Goal: Task Accomplishment & Management: Complete application form

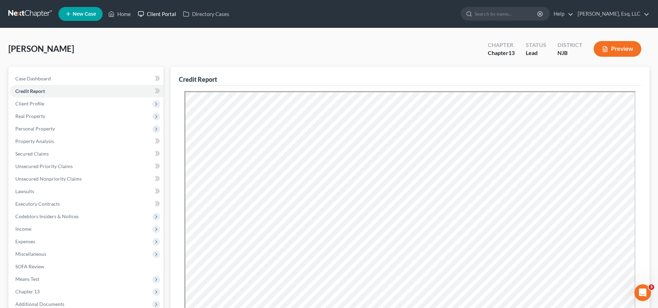
click at [163, 19] on link "Client Portal" at bounding box center [156, 14] width 45 height 13
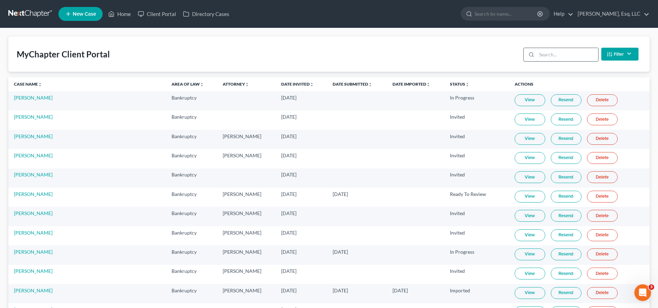
click at [550, 56] on input "search" at bounding box center [567, 54] width 62 height 13
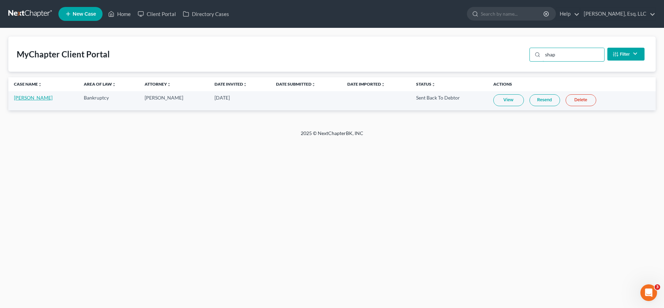
type input "shap"
click at [21, 99] on link "[PERSON_NAME]" at bounding box center [33, 98] width 39 height 6
select select "6"
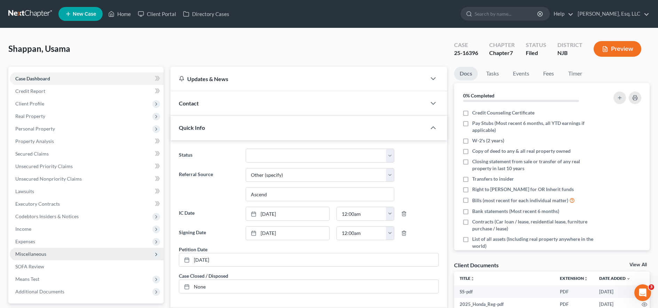
click at [48, 233] on span "Income" at bounding box center [87, 229] width 154 height 13
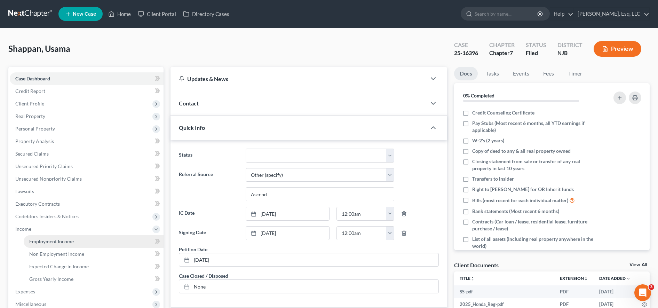
click at [54, 242] on span "Employment Income" at bounding box center [51, 241] width 45 height 6
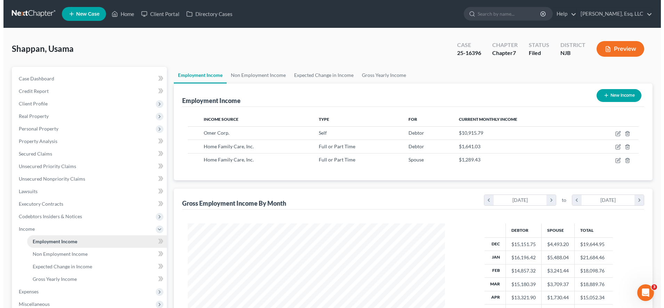
scroll to position [129, 271]
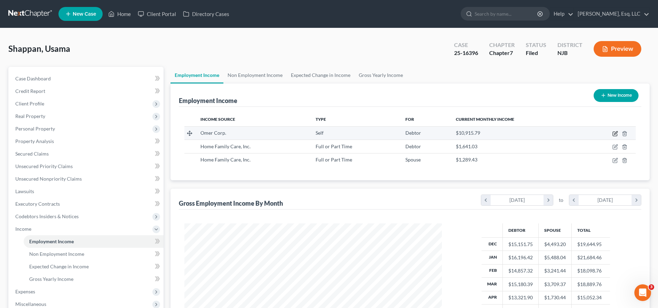
click at [614, 135] on icon "button" at bounding box center [615, 134] width 6 height 6
select select "1"
select select "33"
select select "0"
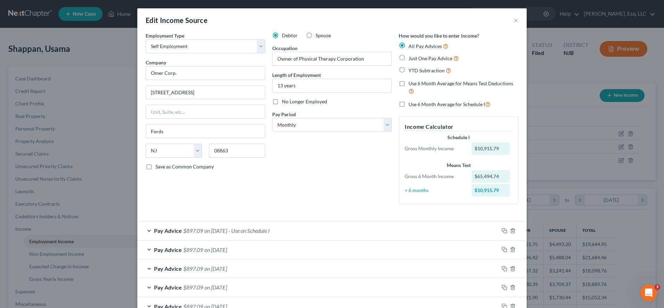
scroll to position [65, 0]
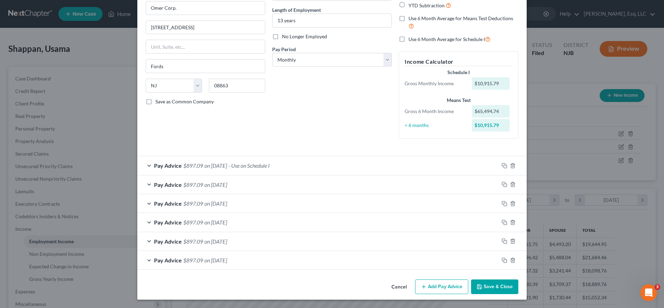
click at [417, 166] on div "Pay Advice $897.09 on [DATE] - Use on Schedule I" at bounding box center [318, 165] width 362 height 18
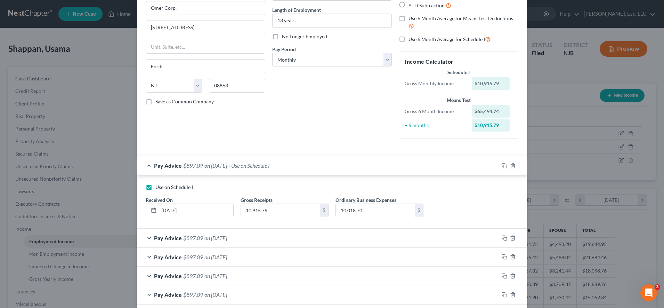
click at [373, 243] on div "Pay Advice $897.09 on [DATE]" at bounding box center [318, 237] width 362 height 18
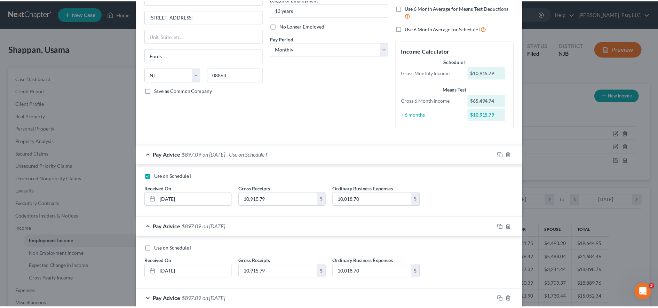
scroll to position [0, 0]
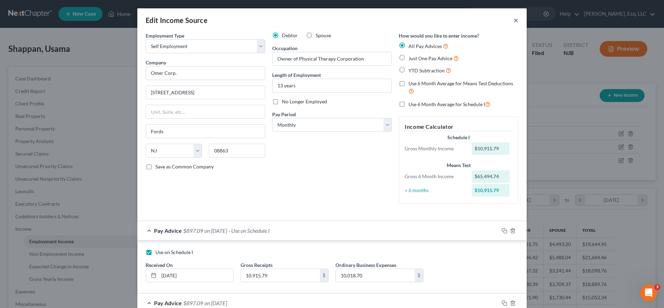
click at [514, 20] on button "×" at bounding box center [516, 20] width 5 height 8
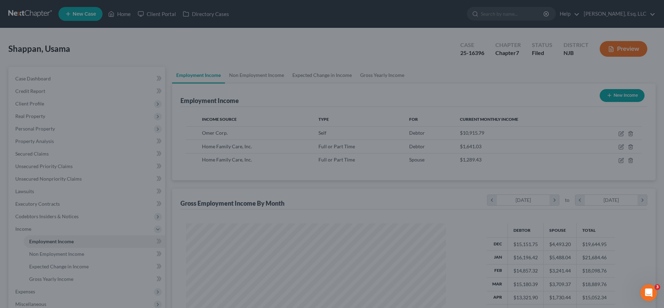
scroll to position [347602, 347459]
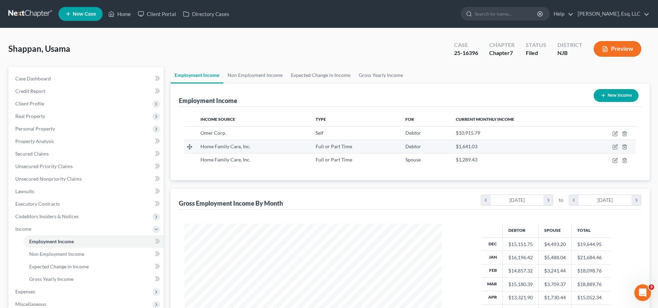
click at [612, 146] on td at bounding box center [608, 146] width 54 height 13
click at [613, 146] on icon "button" at bounding box center [615, 147] width 6 height 6
select select "0"
select select "35"
select select "3"
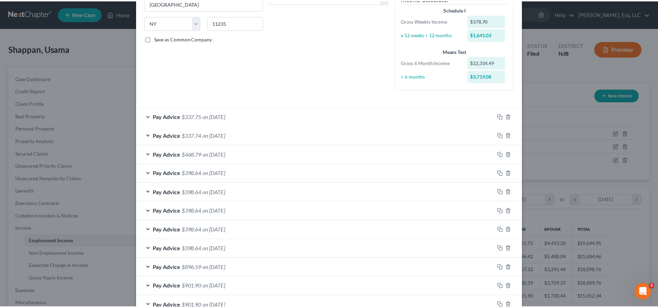
scroll to position [0, 0]
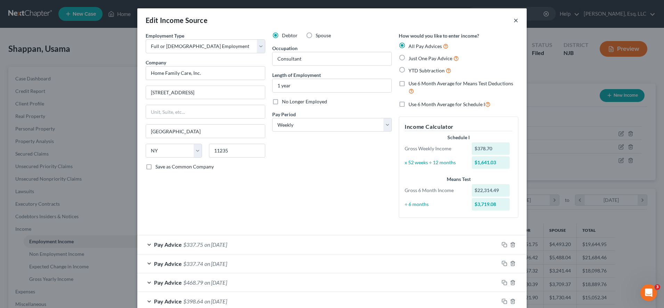
click at [514, 20] on button "×" at bounding box center [516, 20] width 5 height 8
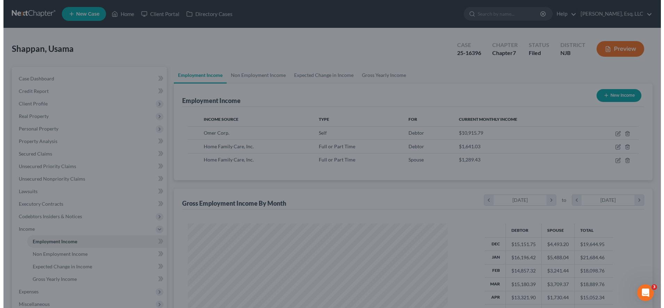
scroll to position [347602, 347459]
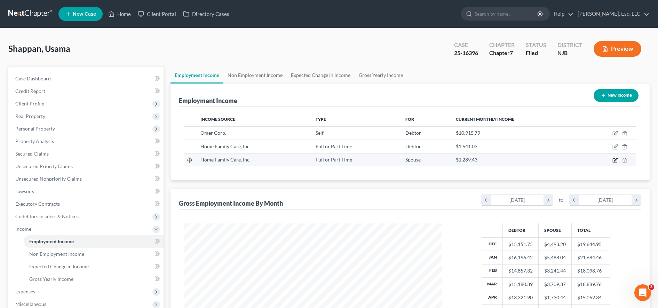
click at [615, 160] on icon "button" at bounding box center [615, 161] width 6 height 6
select select "0"
select select "35"
select select "3"
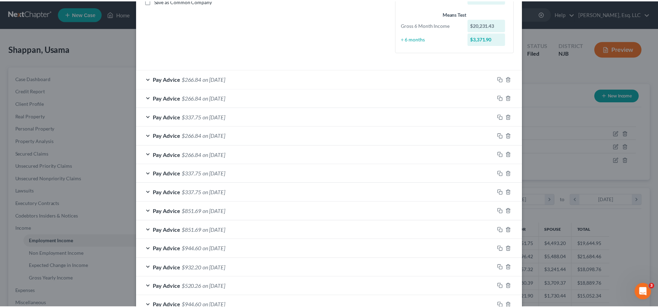
scroll to position [0, 0]
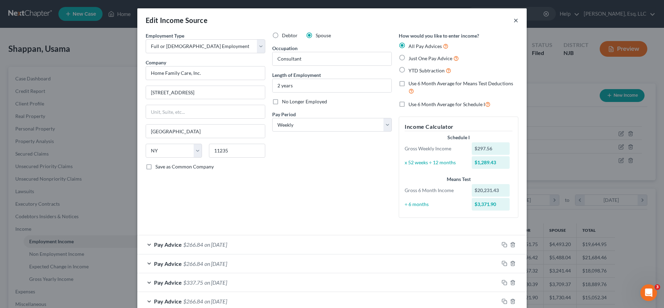
click at [515, 20] on button "×" at bounding box center [516, 20] width 5 height 8
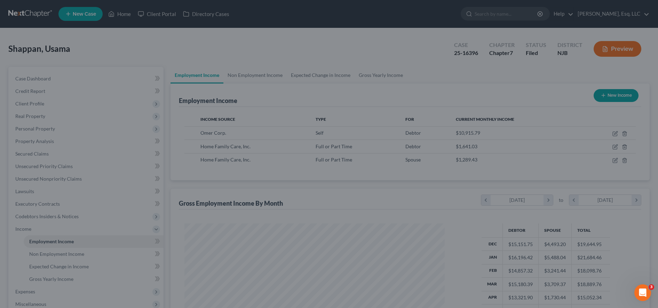
scroll to position [347602, 347459]
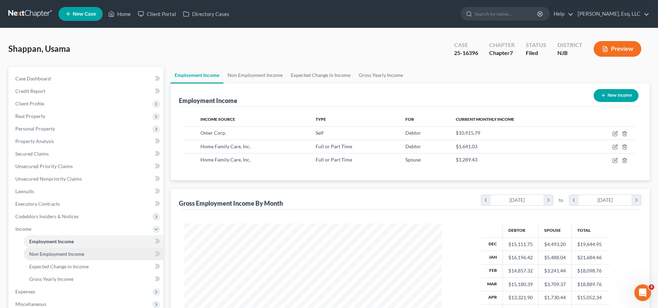
click at [91, 257] on link "Non Employment Income" at bounding box center [94, 254] width 140 height 13
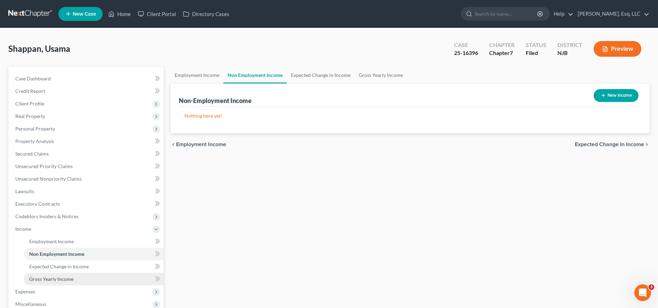
click at [92, 277] on link "Gross Yearly Income" at bounding box center [94, 279] width 140 height 13
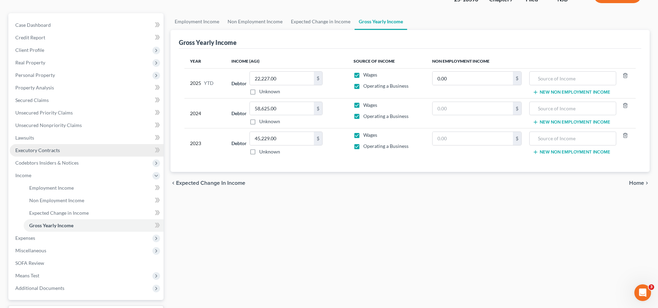
scroll to position [79, 0]
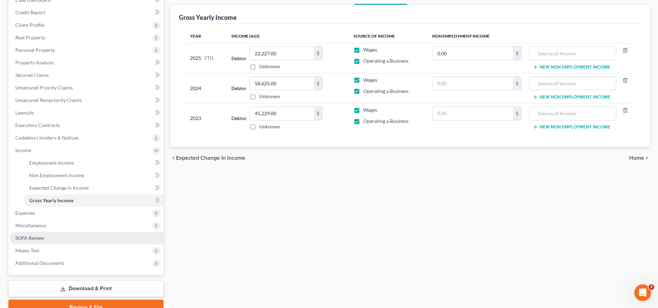
click at [46, 238] on link "SOFA Review" at bounding box center [87, 238] width 154 height 13
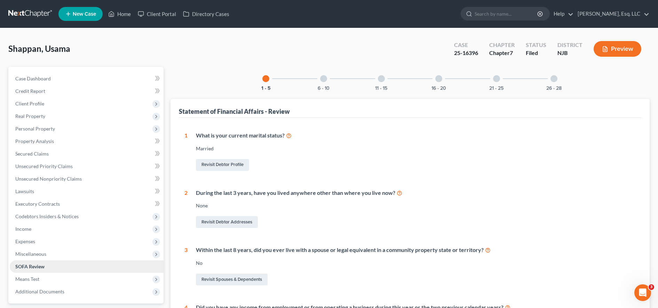
scroll to position [18, 0]
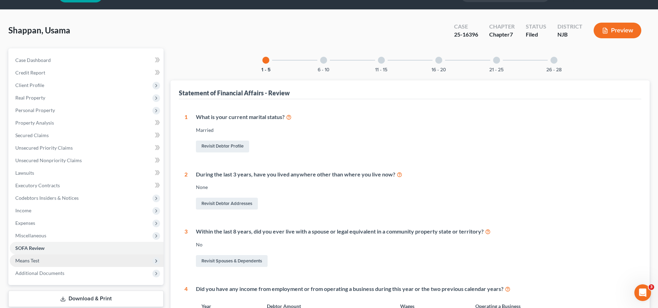
click at [43, 259] on span "Means Test" at bounding box center [87, 260] width 154 height 13
click at [98, 265] on span "Means Test" at bounding box center [87, 260] width 154 height 13
click at [98, 261] on span "Means Test" at bounding box center [87, 260] width 154 height 13
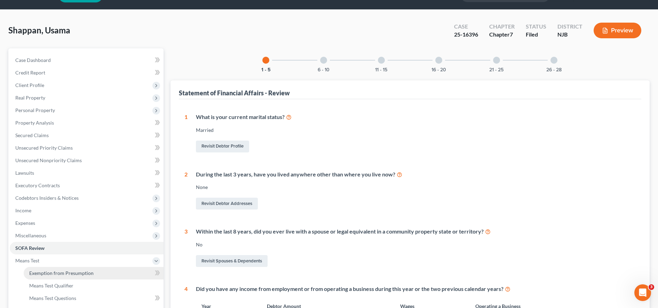
click at [96, 276] on link "Exemption from Presumption" at bounding box center [94, 273] width 140 height 13
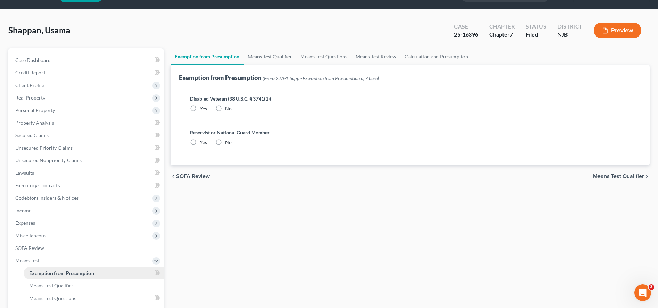
radio input "true"
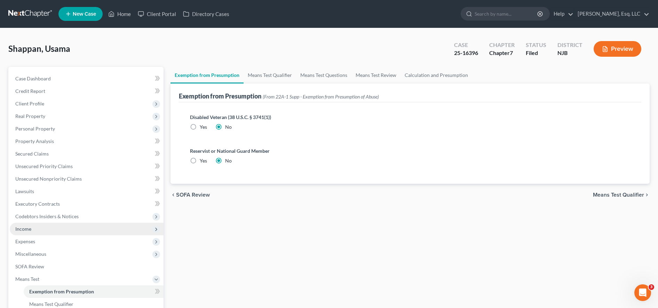
click at [79, 226] on span "Income" at bounding box center [87, 229] width 154 height 13
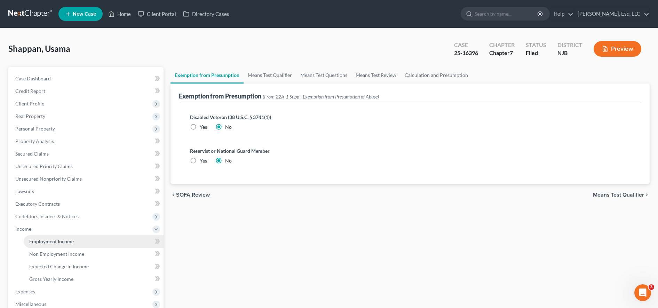
click at [90, 239] on link "Employment Income" at bounding box center [94, 241] width 140 height 13
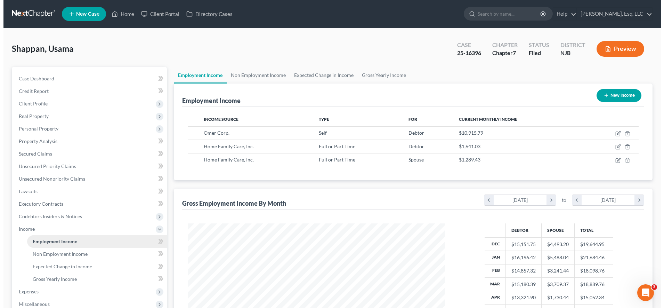
scroll to position [129, 271]
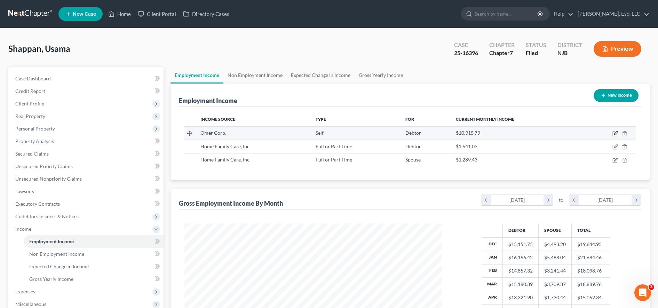
click at [617, 132] on icon "button" at bounding box center [615, 134] width 6 height 6
select select "1"
select select "33"
select select "0"
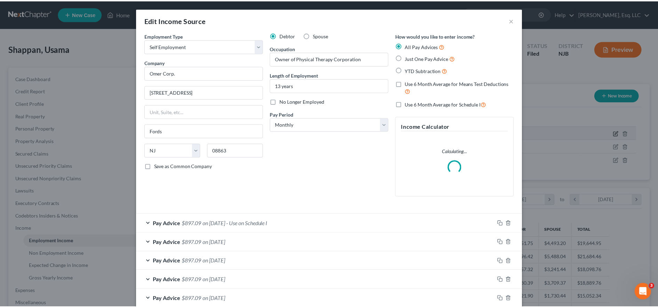
scroll to position [130, 274]
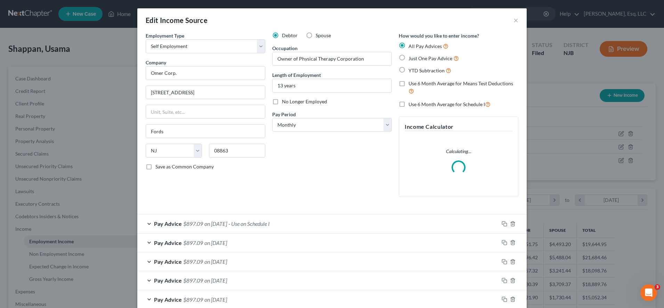
click at [380, 219] on div "Pay Advice $897.09 on [DATE] - Use on Schedule I" at bounding box center [318, 223] width 362 height 18
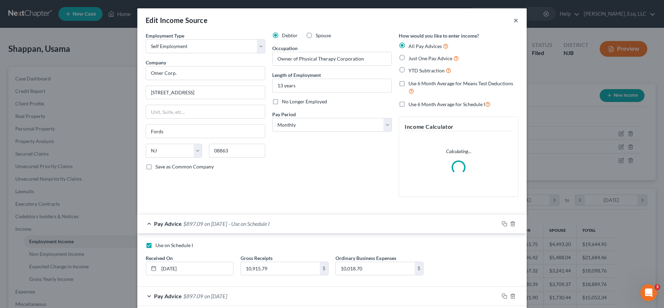
click at [514, 20] on button "×" at bounding box center [516, 20] width 5 height 8
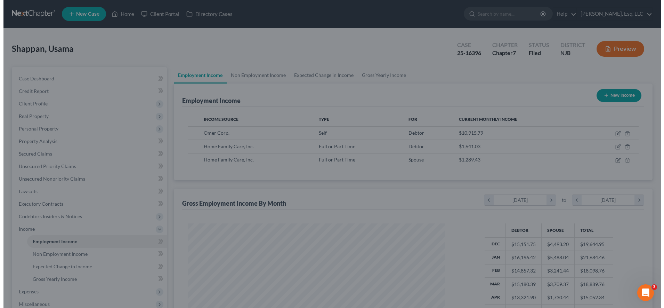
scroll to position [347602, 347459]
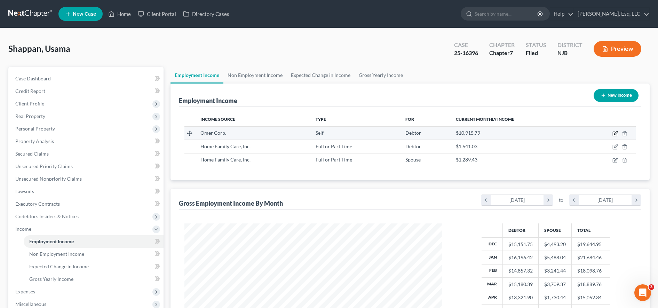
click at [614, 132] on icon "button" at bounding box center [615, 134] width 6 height 6
select select "1"
select select "33"
select select "0"
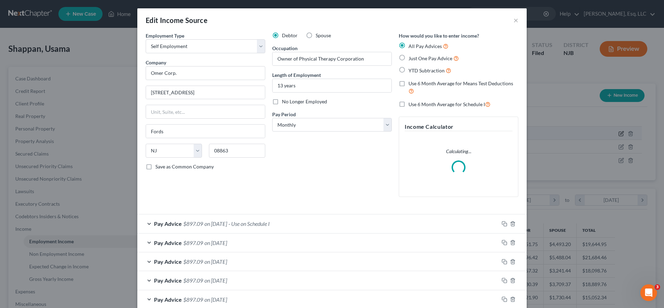
scroll to position [130, 274]
click at [449, 220] on div "Pay Advice $897.09 on [DATE] - Use on Schedule I" at bounding box center [318, 223] width 362 height 18
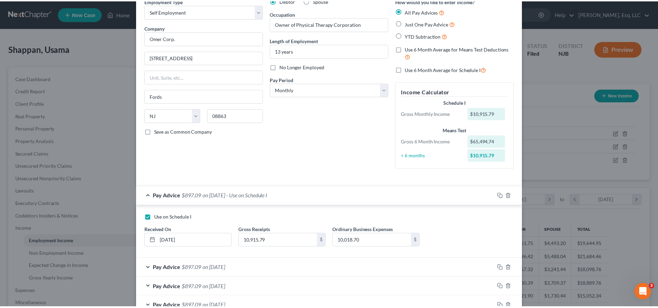
scroll to position [0, 0]
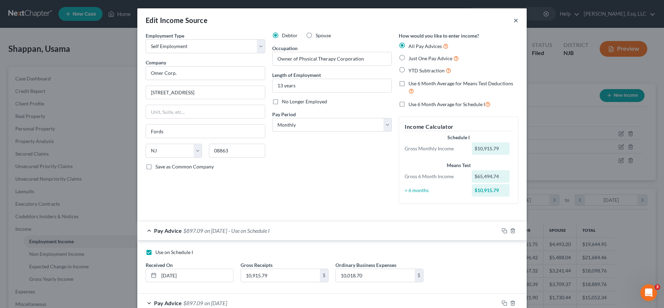
click at [514, 18] on button "×" at bounding box center [516, 20] width 5 height 8
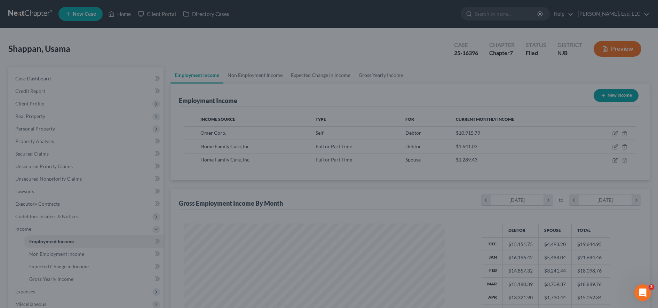
scroll to position [347602, 347459]
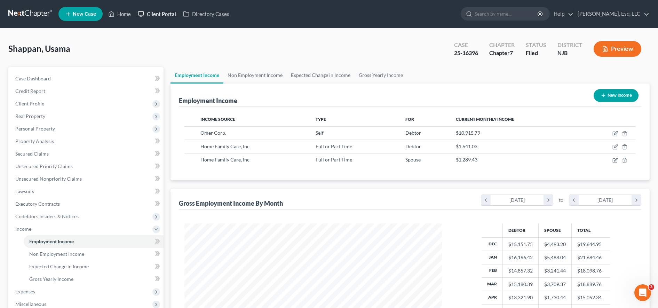
click at [158, 16] on link "Client Portal" at bounding box center [156, 14] width 45 height 13
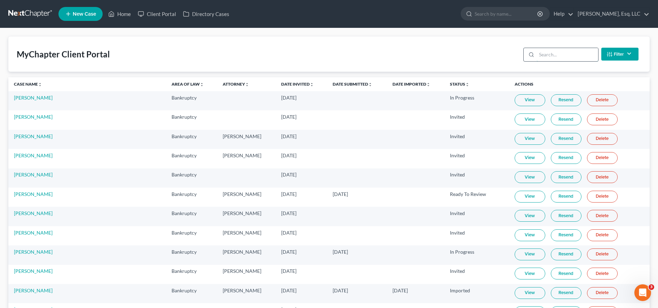
click at [550, 55] on input "search" at bounding box center [567, 54] width 62 height 13
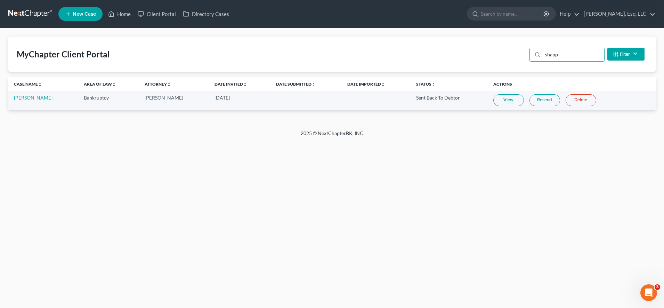
type input "shapp"
drag, startPoint x: 43, startPoint y: 101, endPoint x: 36, endPoint y: 94, distance: 10.6
click at [36, 94] on td "[PERSON_NAME]" at bounding box center [43, 100] width 70 height 19
click at [33, 105] on td "[PERSON_NAME]" at bounding box center [43, 100] width 70 height 19
click at [33, 99] on link "[PERSON_NAME]" at bounding box center [33, 98] width 39 height 6
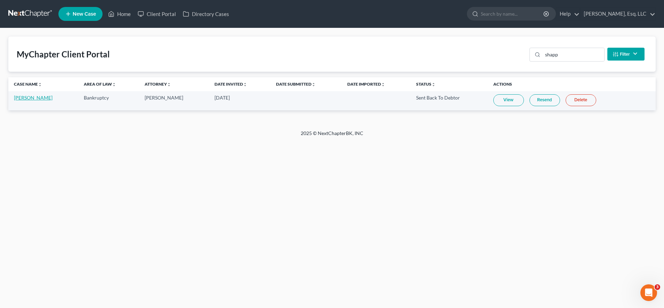
select select "6"
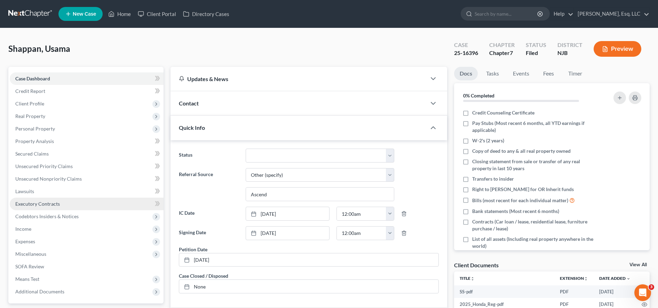
scroll to position [31, 0]
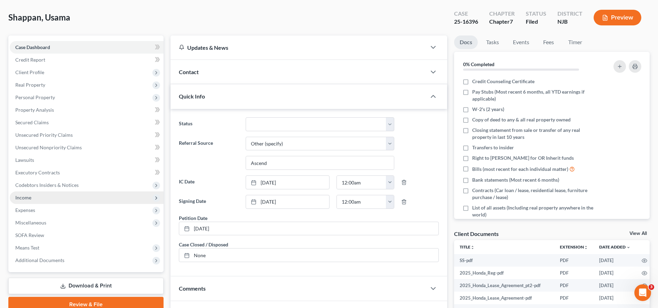
click at [59, 194] on span "Income" at bounding box center [87, 197] width 154 height 13
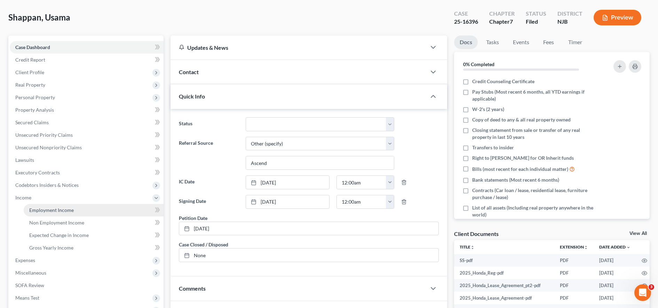
click at [61, 213] on link "Employment Income" at bounding box center [94, 210] width 140 height 13
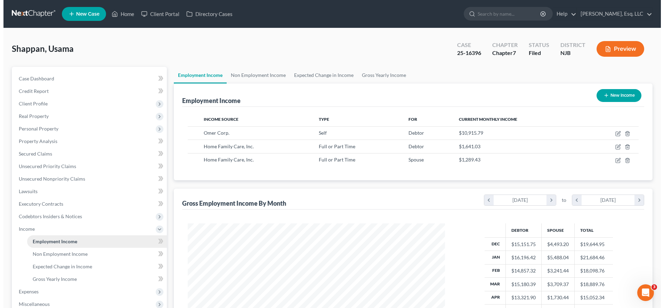
scroll to position [129, 271]
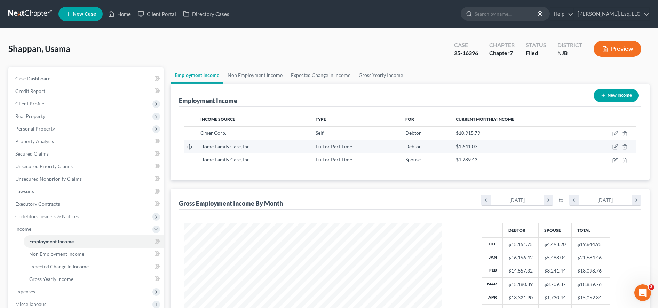
click at [612, 147] on td at bounding box center [608, 146] width 54 height 13
click at [613, 146] on icon "button" at bounding box center [615, 147] width 6 height 6
select select "0"
select select "35"
select select "3"
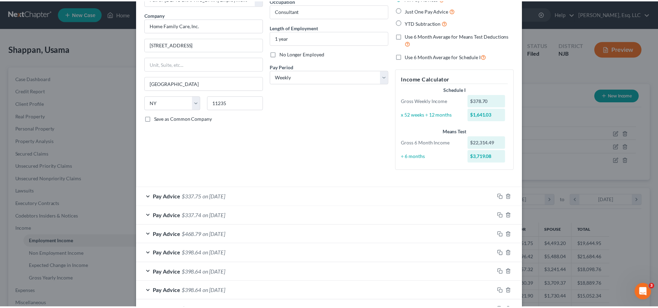
scroll to position [0, 0]
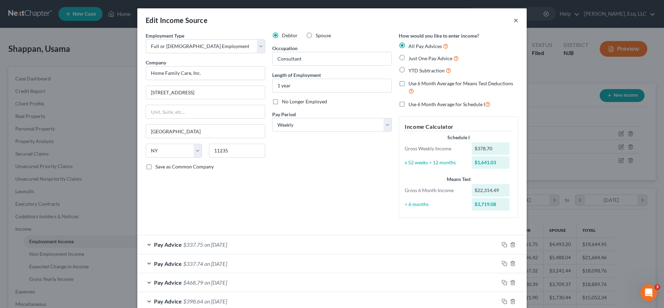
click at [514, 20] on button "×" at bounding box center [516, 20] width 5 height 8
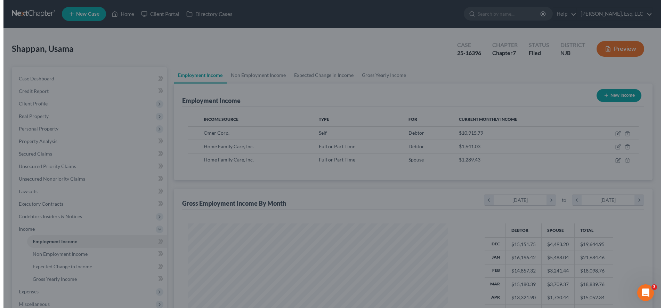
scroll to position [347602, 347459]
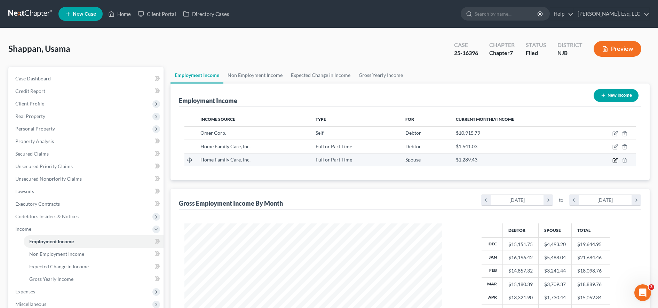
click at [614, 159] on icon "button" at bounding box center [615, 161] width 6 height 6
select select "0"
select select "35"
select select "3"
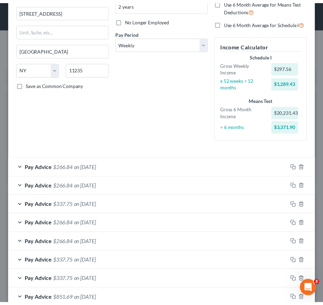
scroll to position [0, 0]
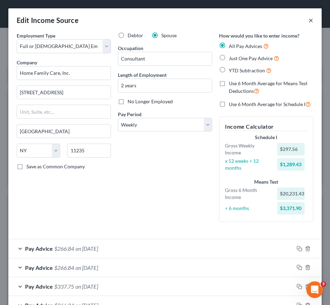
click at [308, 20] on button "×" at bounding box center [310, 20] width 5 height 8
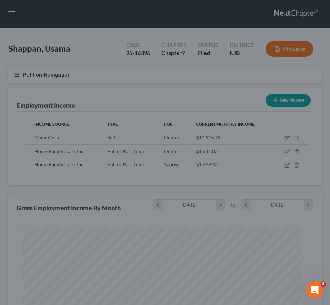
scroll to position [347591, 347438]
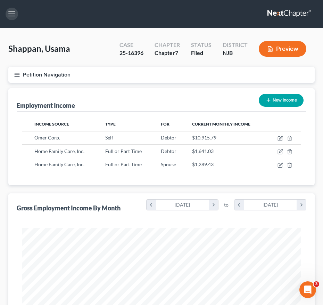
click at [15, 13] on button "button" at bounding box center [12, 14] width 13 height 13
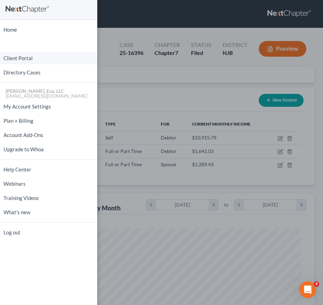
click at [29, 61] on link "Client Portal" at bounding box center [48, 58] width 97 height 12
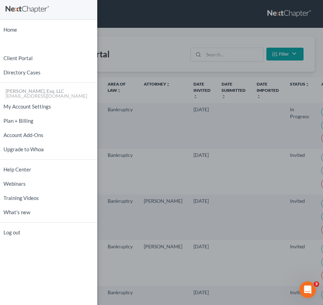
click at [235, 51] on div "Home New Case Client Portal Directory Cases [PERSON_NAME], Esq. LLC [EMAIL_ADDR…" at bounding box center [161, 152] width 323 height 305
click at [233, 54] on div "Home New Case Client Portal Directory Cases [PERSON_NAME], Esq. LLC [EMAIL_ADDR…" at bounding box center [161, 152] width 323 height 305
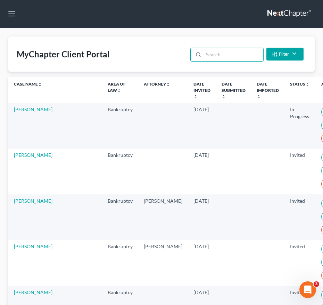
click at [233, 54] on input "search" at bounding box center [233, 54] width 59 height 13
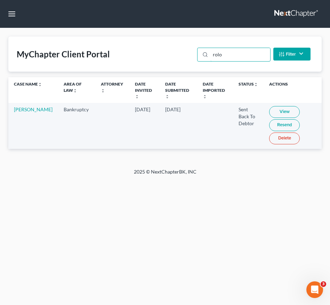
type input "rolo"
click at [271, 113] on link "View" at bounding box center [284, 112] width 31 height 12
